Goal: Information Seeking & Learning: Learn about a topic

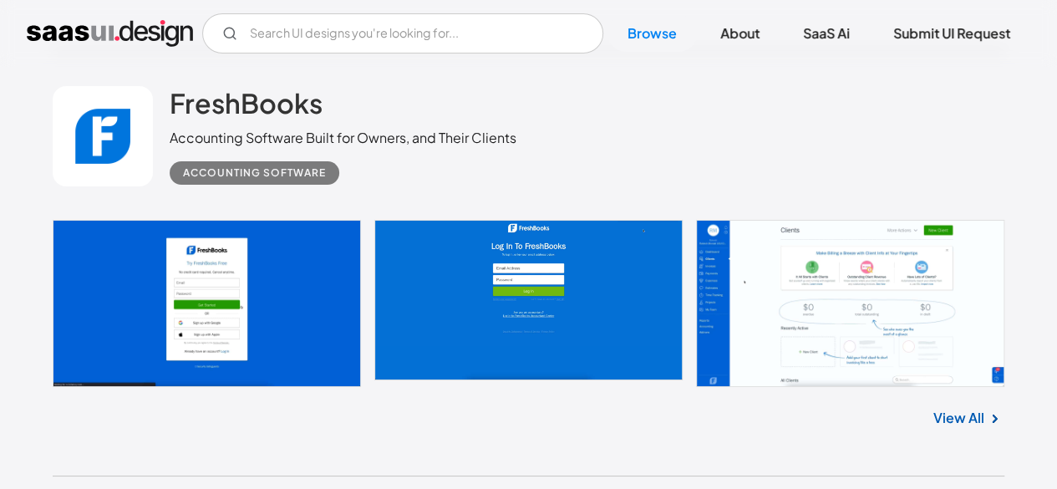
scroll to position [3007, 0]
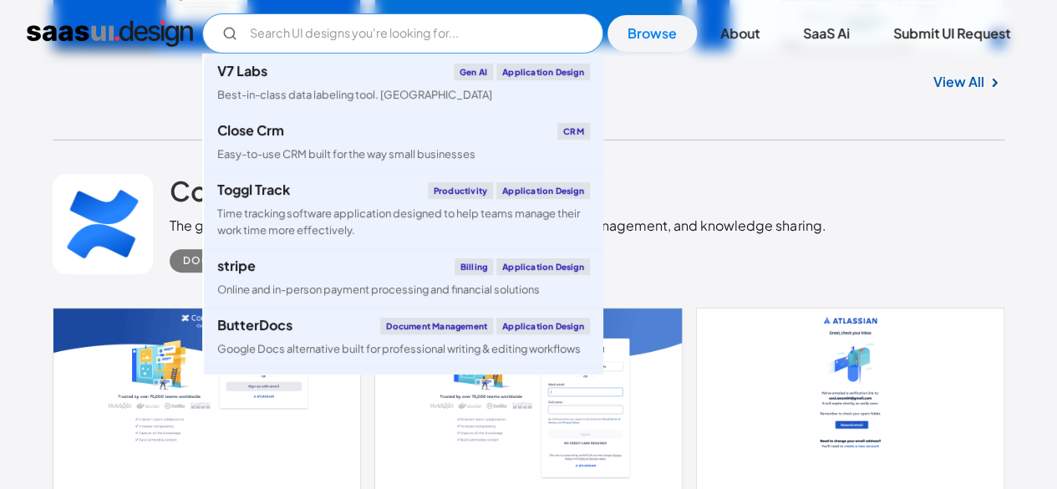
click at [539, 38] on input "Email Form" at bounding box center [402, 33] width 401 height 40
type input "ㄣ"
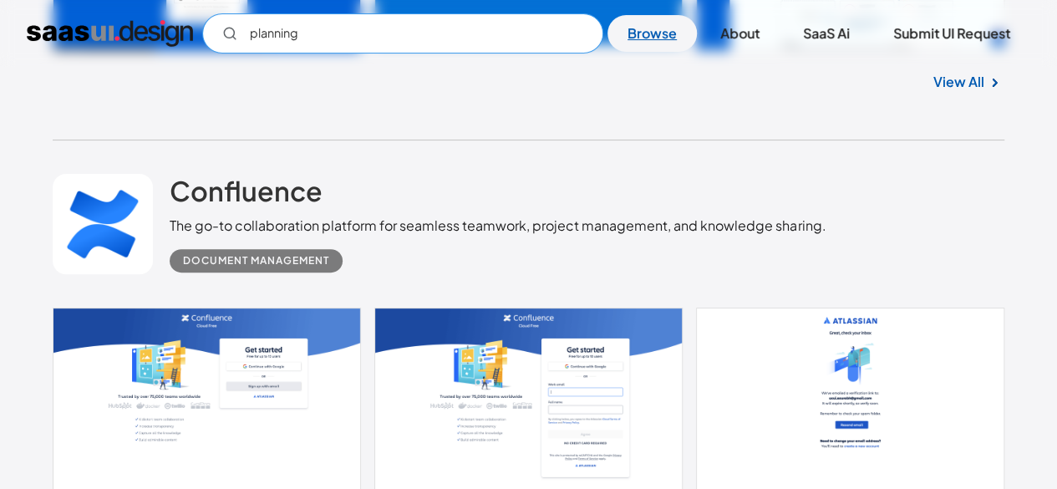
type input "planning"
click at [667, 44] on link "Browse" at bounding box center [652, 33] width 89 height 37
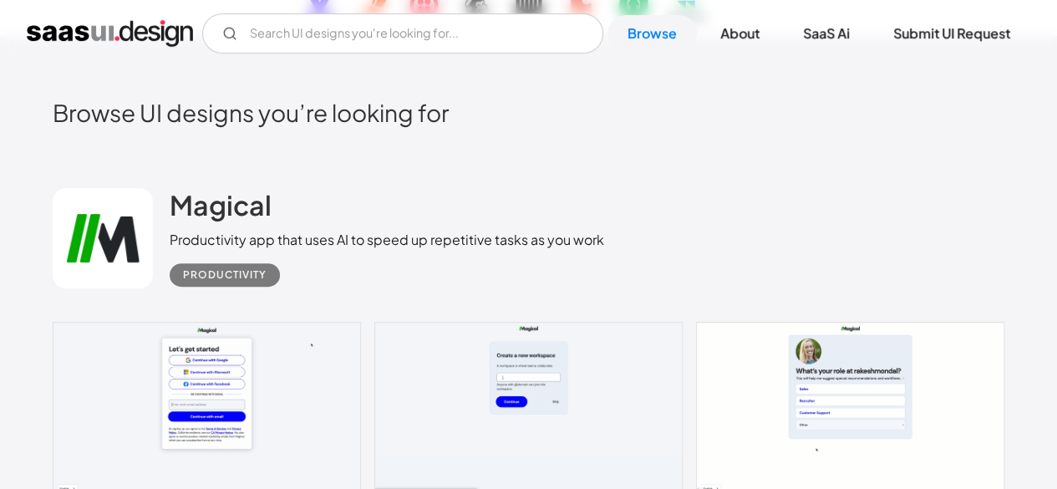
scroll to position [330, 0]
click at [212, 210] on h2 "Magical" at bounding box center [221, 203] width 102 height 33
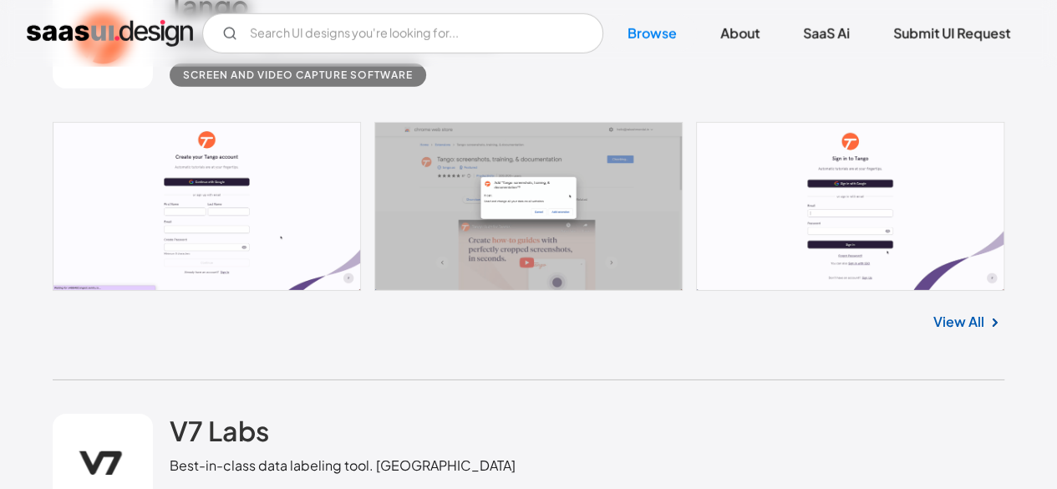
scroll to position [5665, 0]
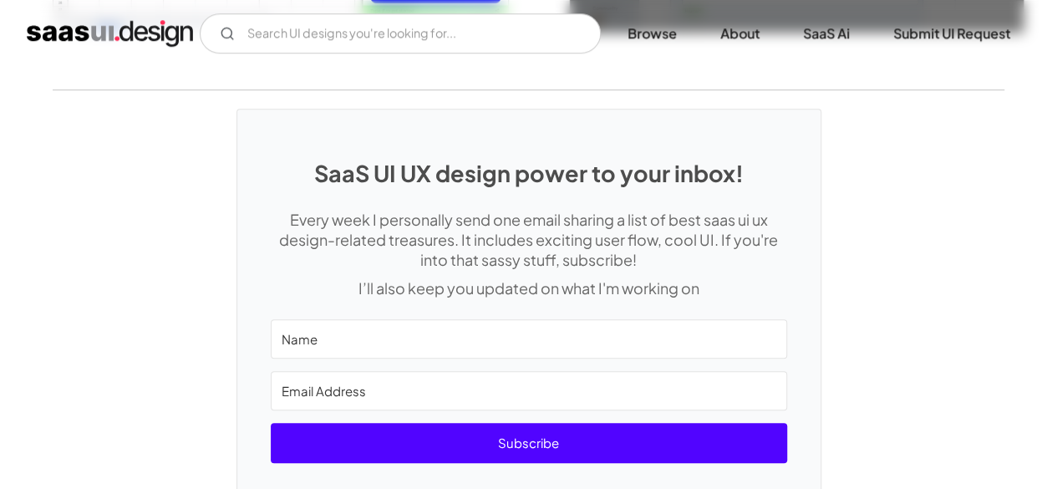
scroll to position [3935, 0]
